Goal: Navigation & Orientation: Go to known website

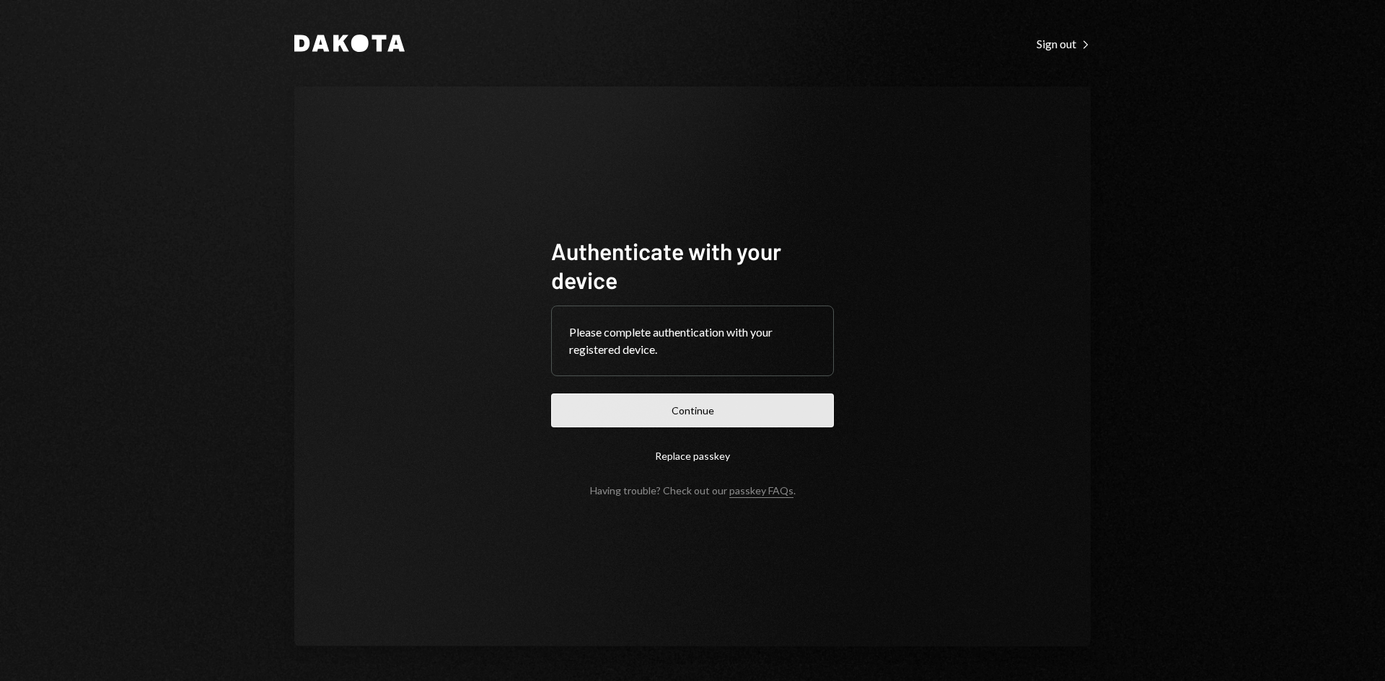
click at [686, 414] on button "Continue" at bounding box center [692, 411] width 283 height 34
